Goal: Transaction & Acquisition: Purchase product/service

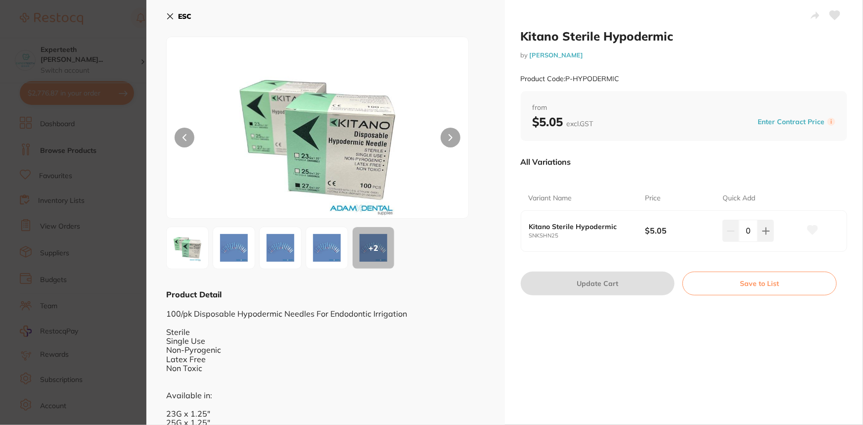
click at [118, 27] on section "Kitano Sterile Hypodermic by [PERSON_NAME] Product Code: P-HYPODERMIC ESC + 2 P…" at bounding box center [431, 212] width 863 height 425
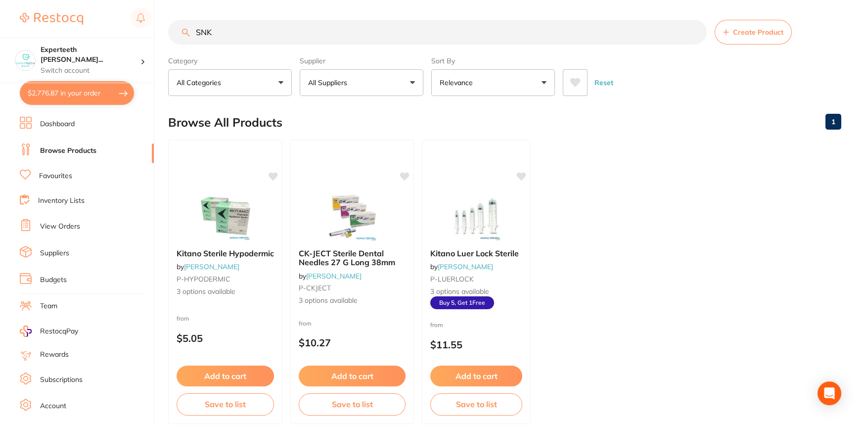
click at [82, 88] on button "$2,776.87 in your order" at bounding box center [77, 93] width 114 height 24
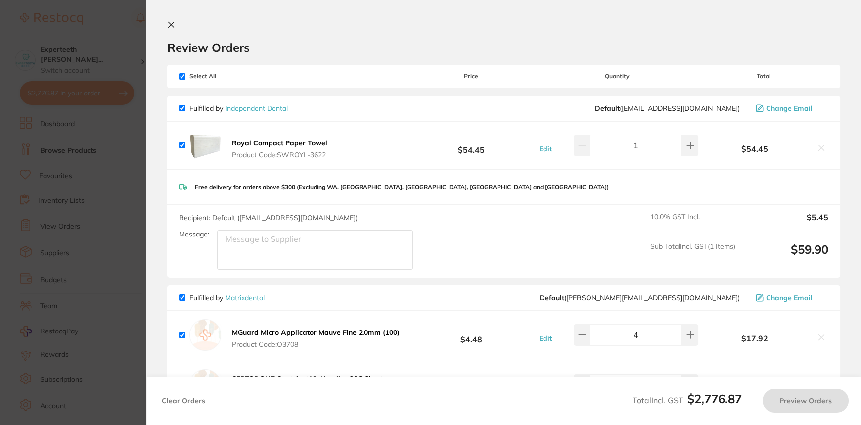
checkbox input "true"
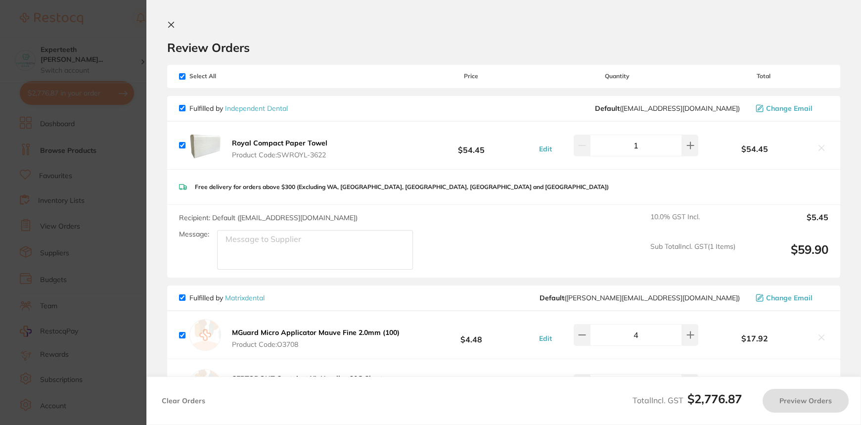
checkbox input "true"
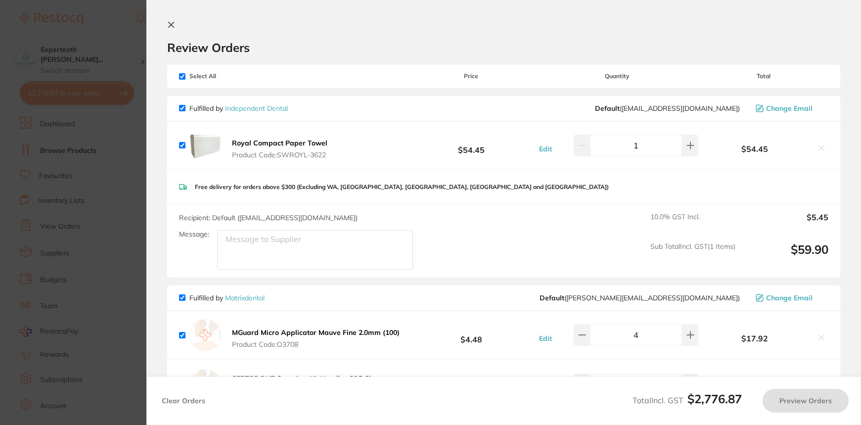
checkbox input "true"
type input "5"
checkbox input "true"
type input "1"
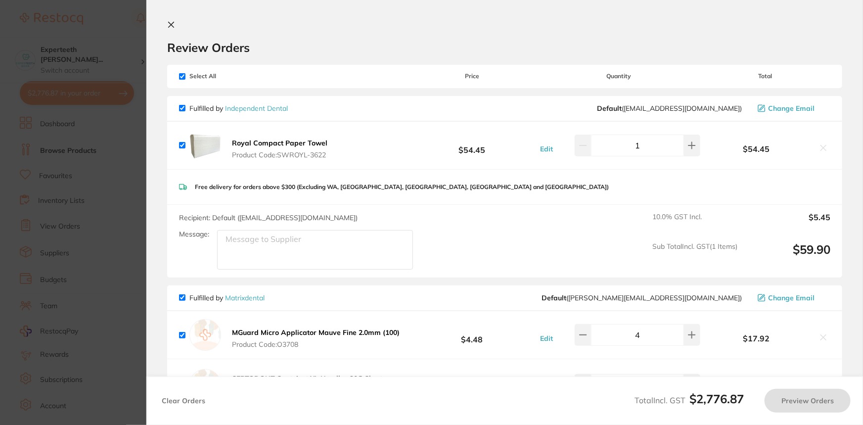
checkbox input "true"
type input "2"
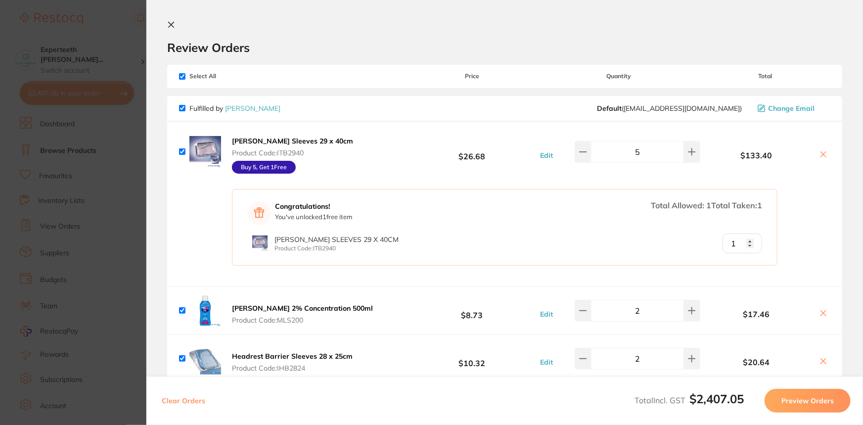
click at [170, 24] on icon at bounding box center [171, 24] width 5 height 5
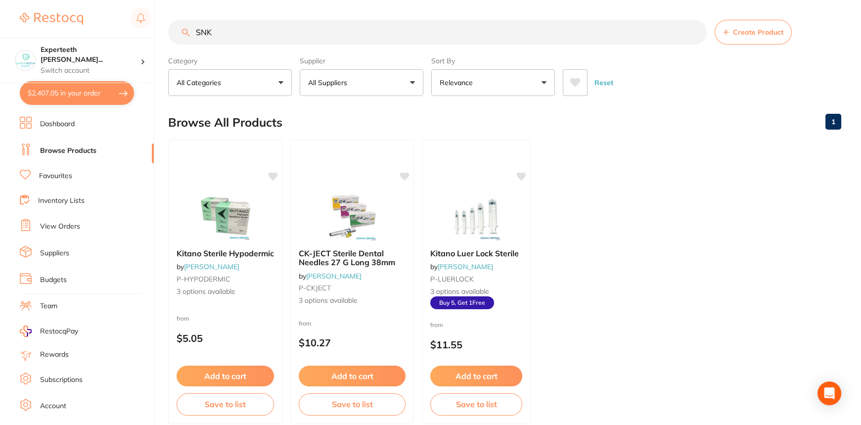
drag, startPoint x: 254, startPoint y: 33, endPoint x: 200, endPoint y: 32, distance: 53.9
click at [200, 32] on input "SNK" at bounding box center [437, 32] width 539 height 25
click at [493, 257] on span "Kitano Luer Lock Sterile" at bounding box center [475, 253] width 90 height 10
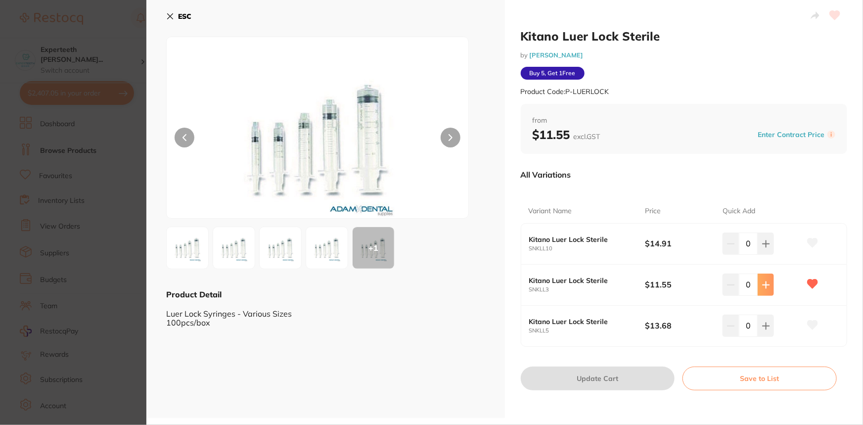
click at [765, 281] on icon at bounding box center [766, 285] width 8 height 8
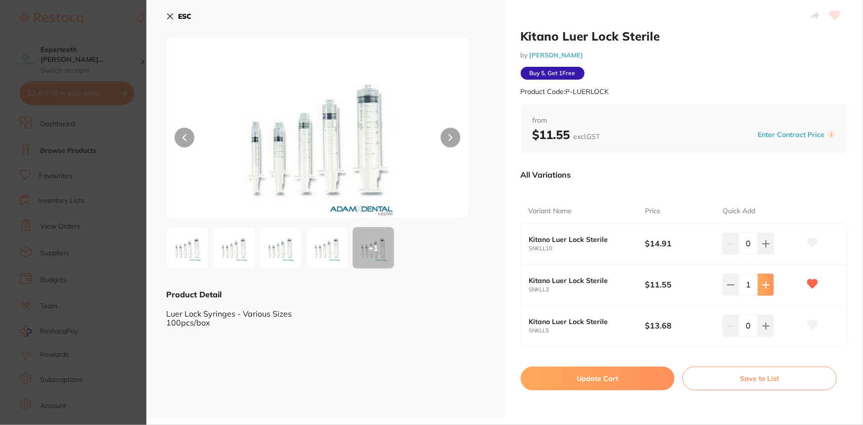
click at [765, 281] on icon at bounding box center [766, 285] width 8 height 8
type input "5"
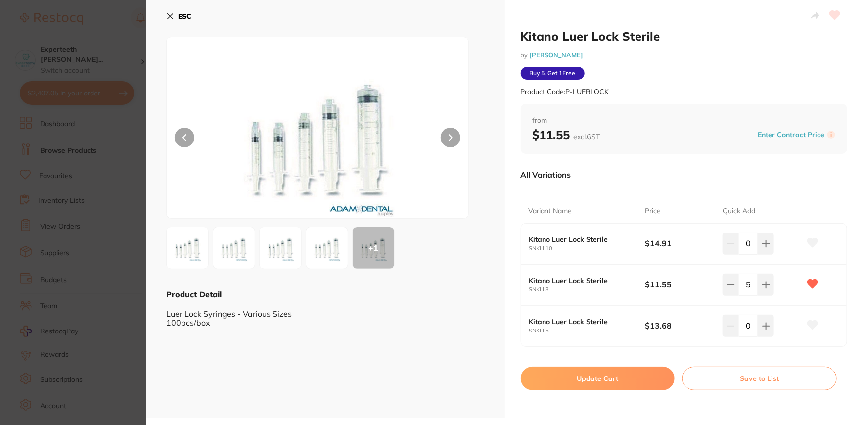
click at [635, 384] on button "Update Cart" at bounding box center [598, 379] width 154 height 24
checkbox input "false"
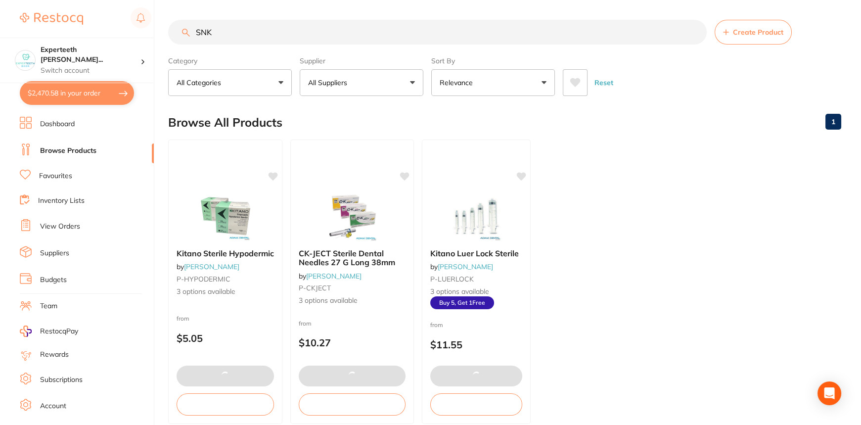
click at [100, 88] on button "$2,470.58 in your order" at bounding box center [77, 93] width 114 height 24
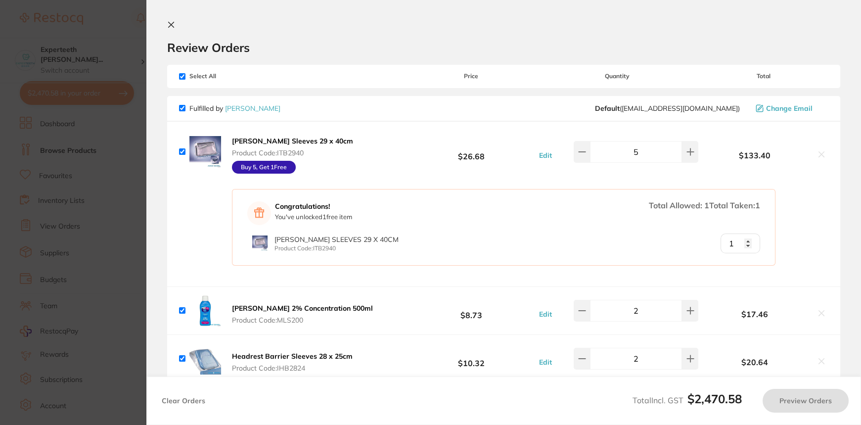
checkbox input "true"
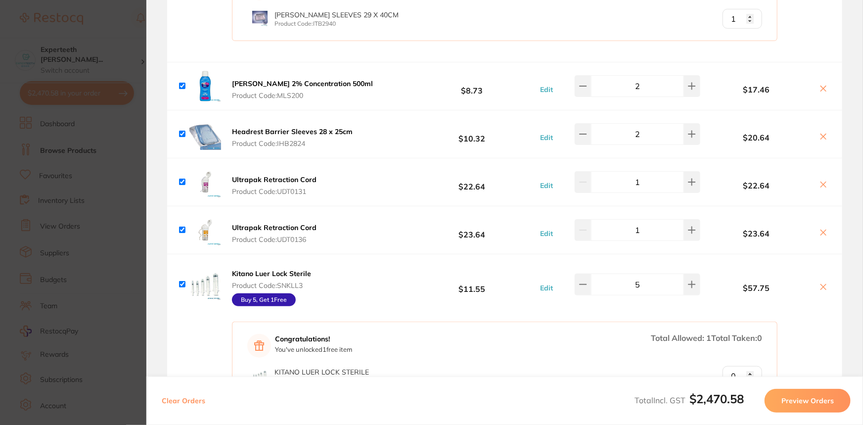
scroll to position [270, 0]
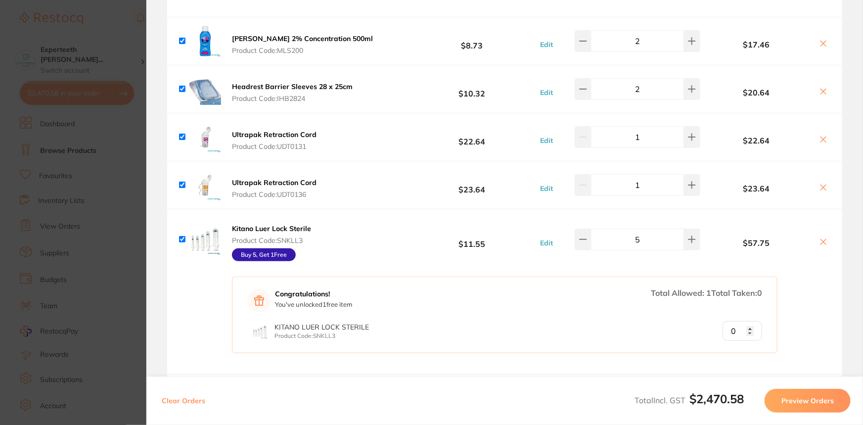
click at [301, 230] on b "Kitano Luer Lock Sterile" at bounding box center [271, 228] width 79 height 9
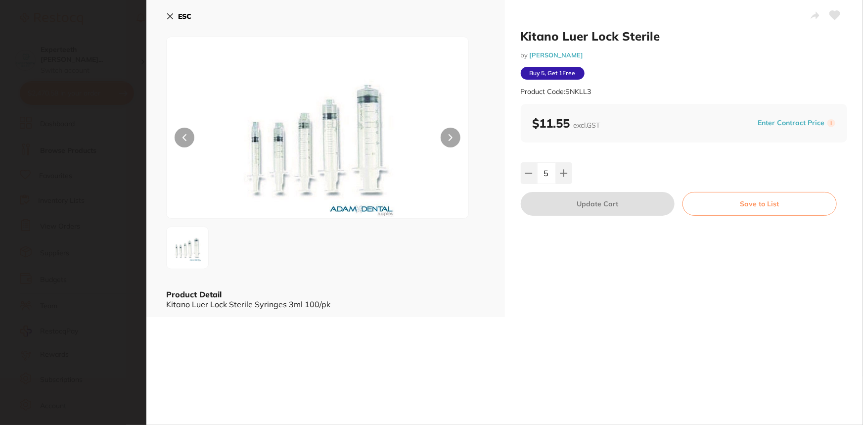
click at [24, 64] on section "Kitano Luer Lock Sterile by [PERSON_NAME] Product Code: SNKLL3 ESC Product Deta…" at bounding box center [431, 212] width 863 height 425
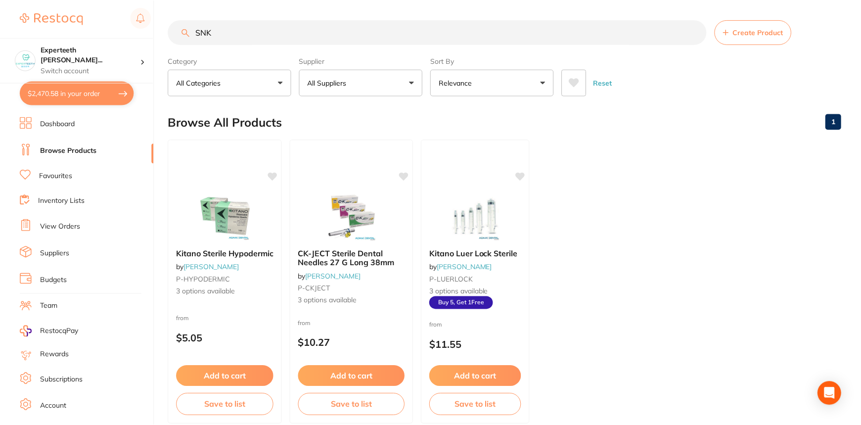
scroll to position [0, 0]
